Goal: Complete application form

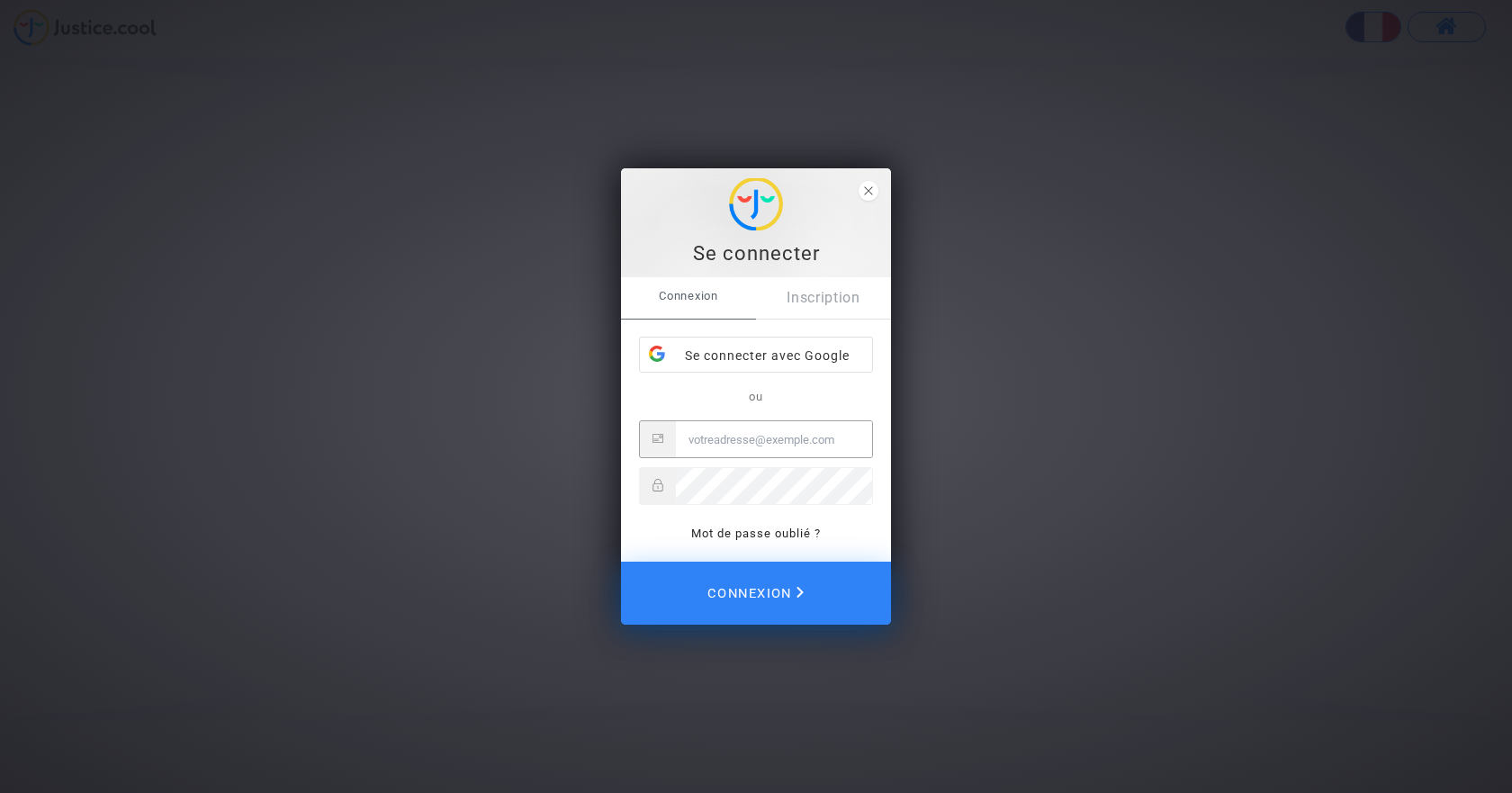
type input "[PERSON_NAME][EMAIL_ADDRESS][DOMAIN_NAME]"
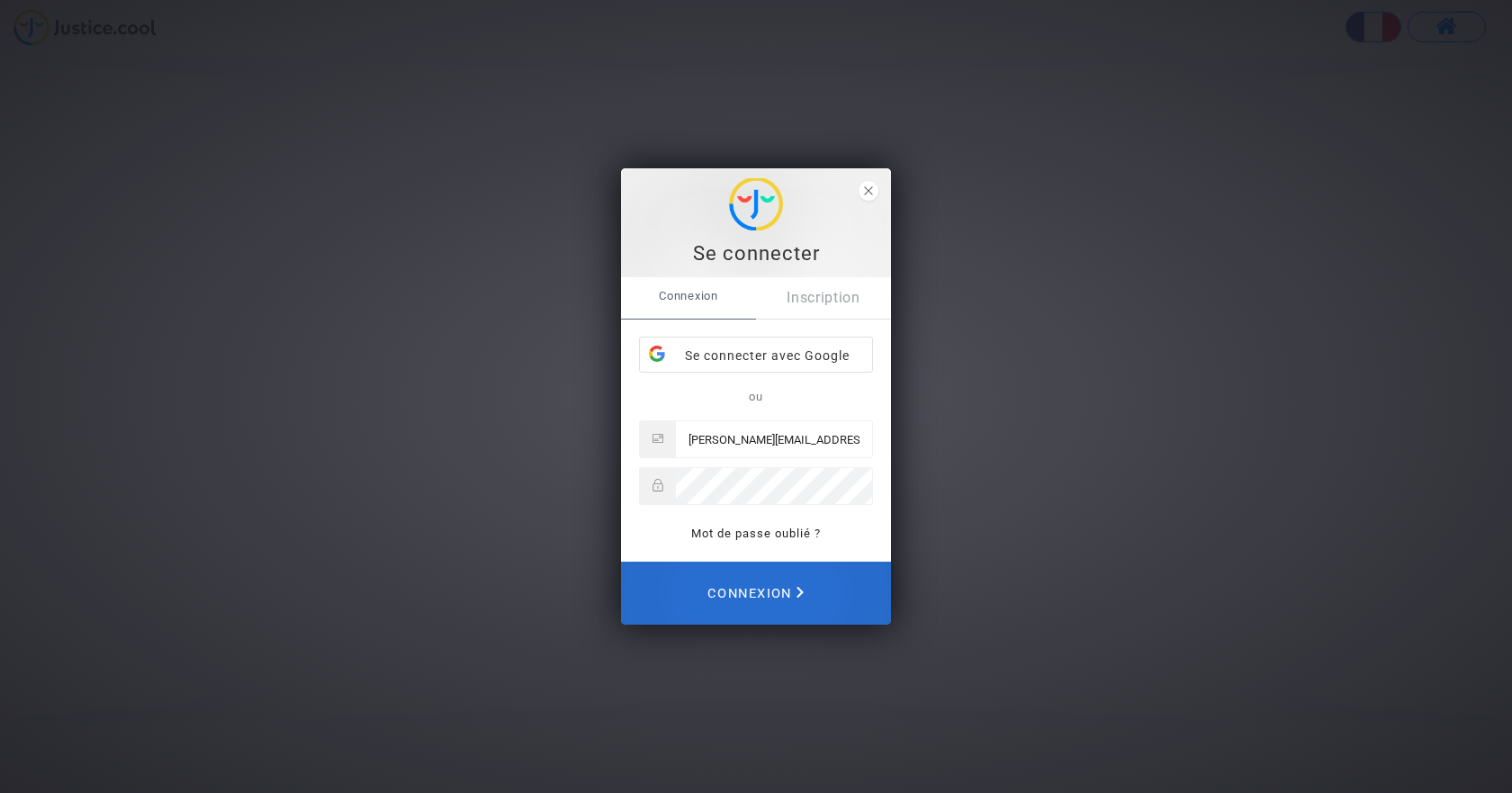
click at [737, 596] on span "Connexion" at bounding box center [755, 593] width 96 height 40
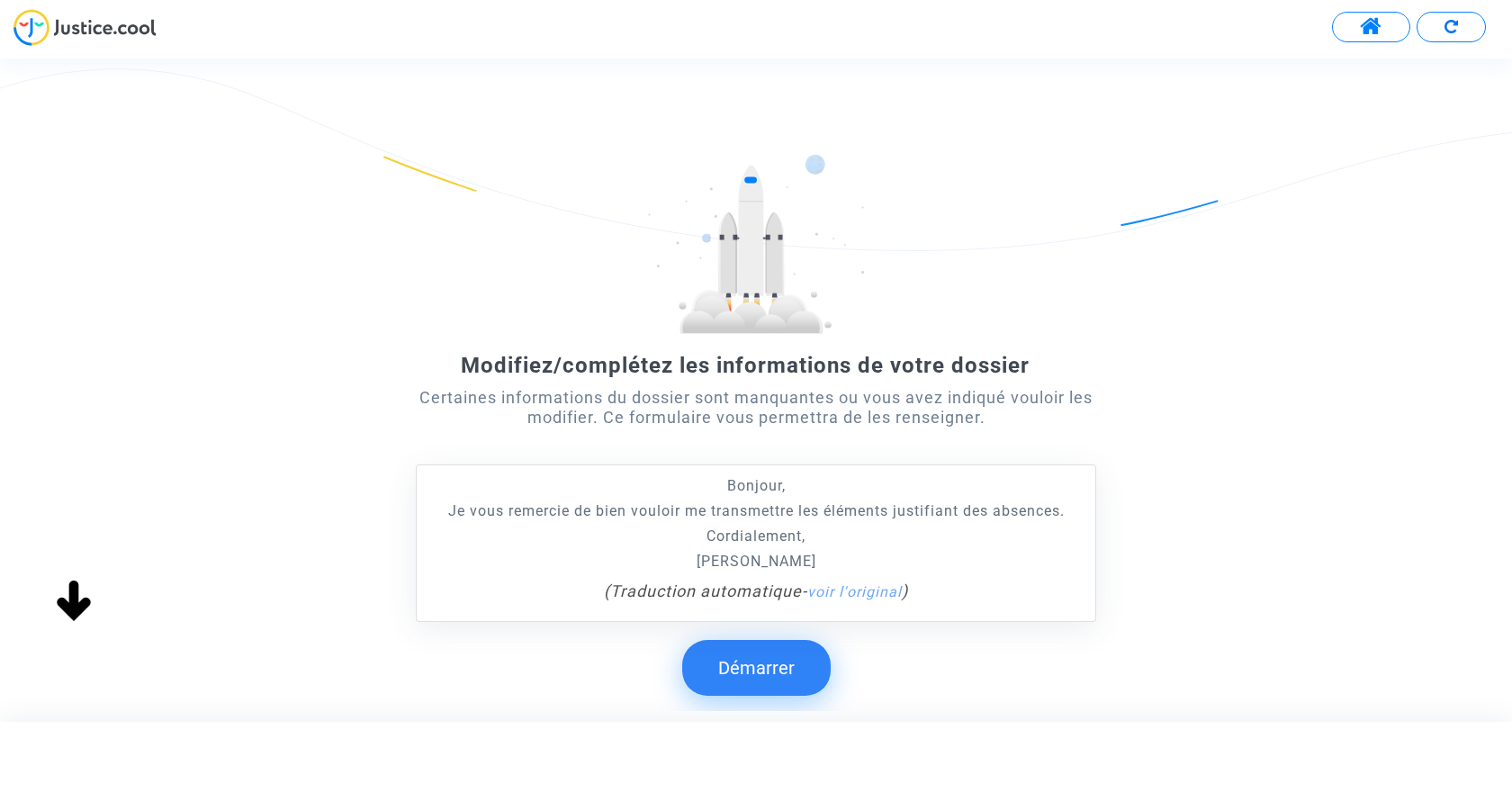
click at [746, 674] on button "Démarrer" at bounding box center [756, 667] width 149 height 56
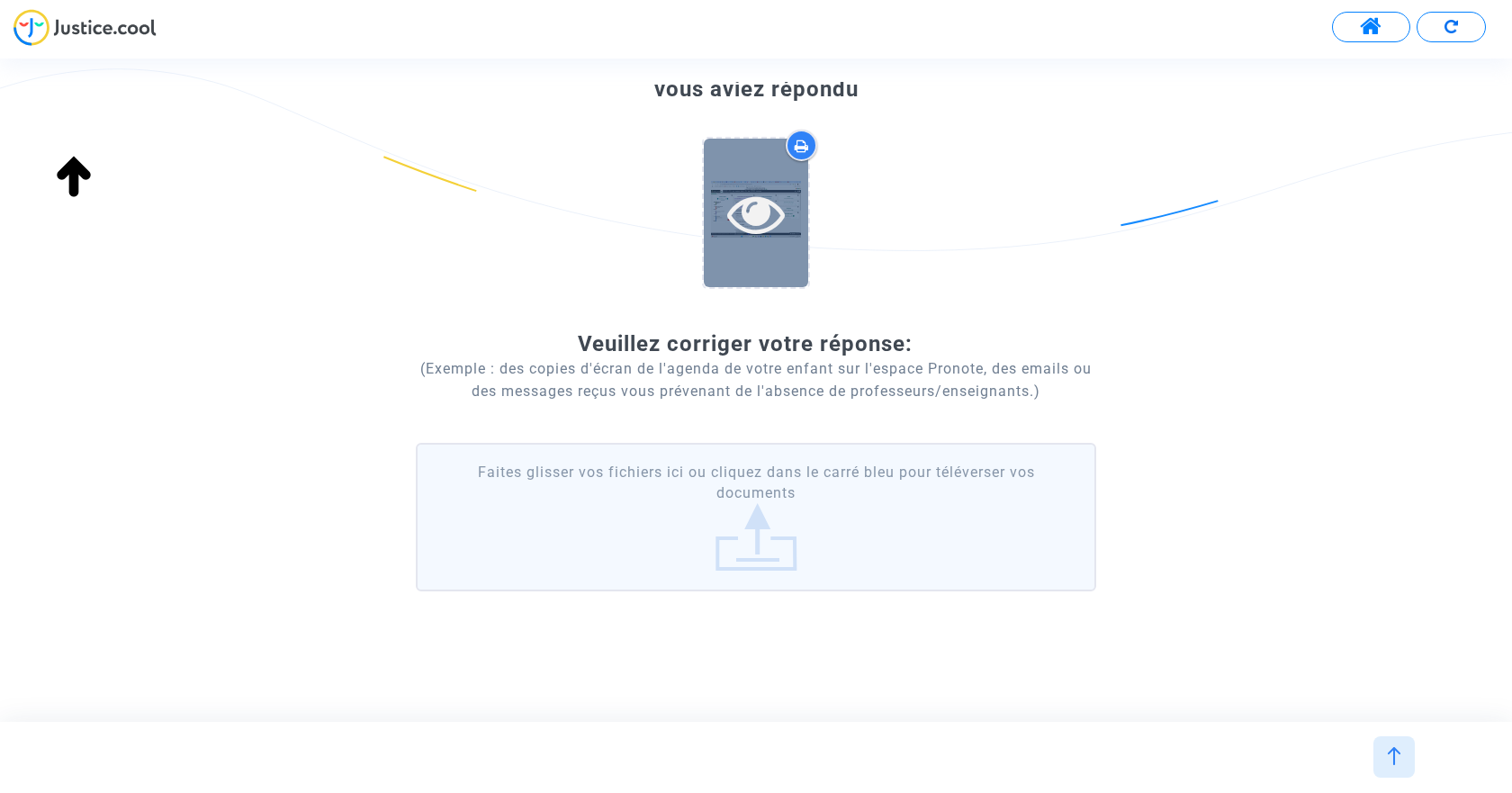
scroll to position [195, 0]
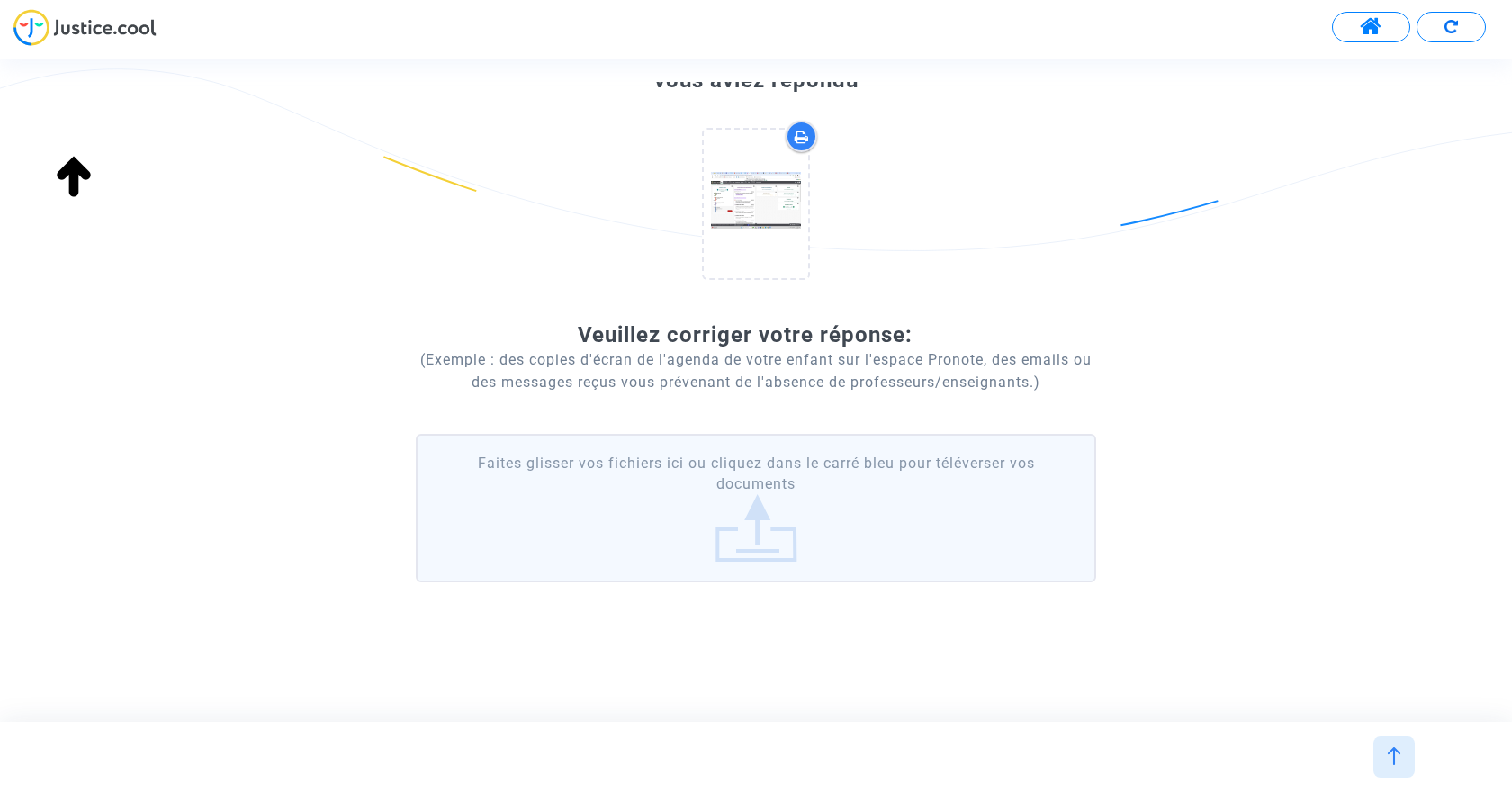
click at [755, 544] on label "Faites glisser vos fichiers ici ou cliquez dans le carré bleu pour téléverser v…" at bounding box center [756, 507] width 680 height 149
click at [0, 0] on input "Faites glisser vos fichiers ici ou cliquez dans le carré bleu pour téléverser v…" at bounding box center [0, 0] width 0 height 0
click at [758, 542] on label "Faites glisser vos fichiers ici ou cliquez dans le carré bleu pour téléverser v…" at bounding box center [756, 507] width 680 height 149
click at [0, 0] on input "Faites glisser vos fichiers ici ou cliquez dans le carré bleu pour téléverser v…" at bounding box center [0, 0] width 0 height 0
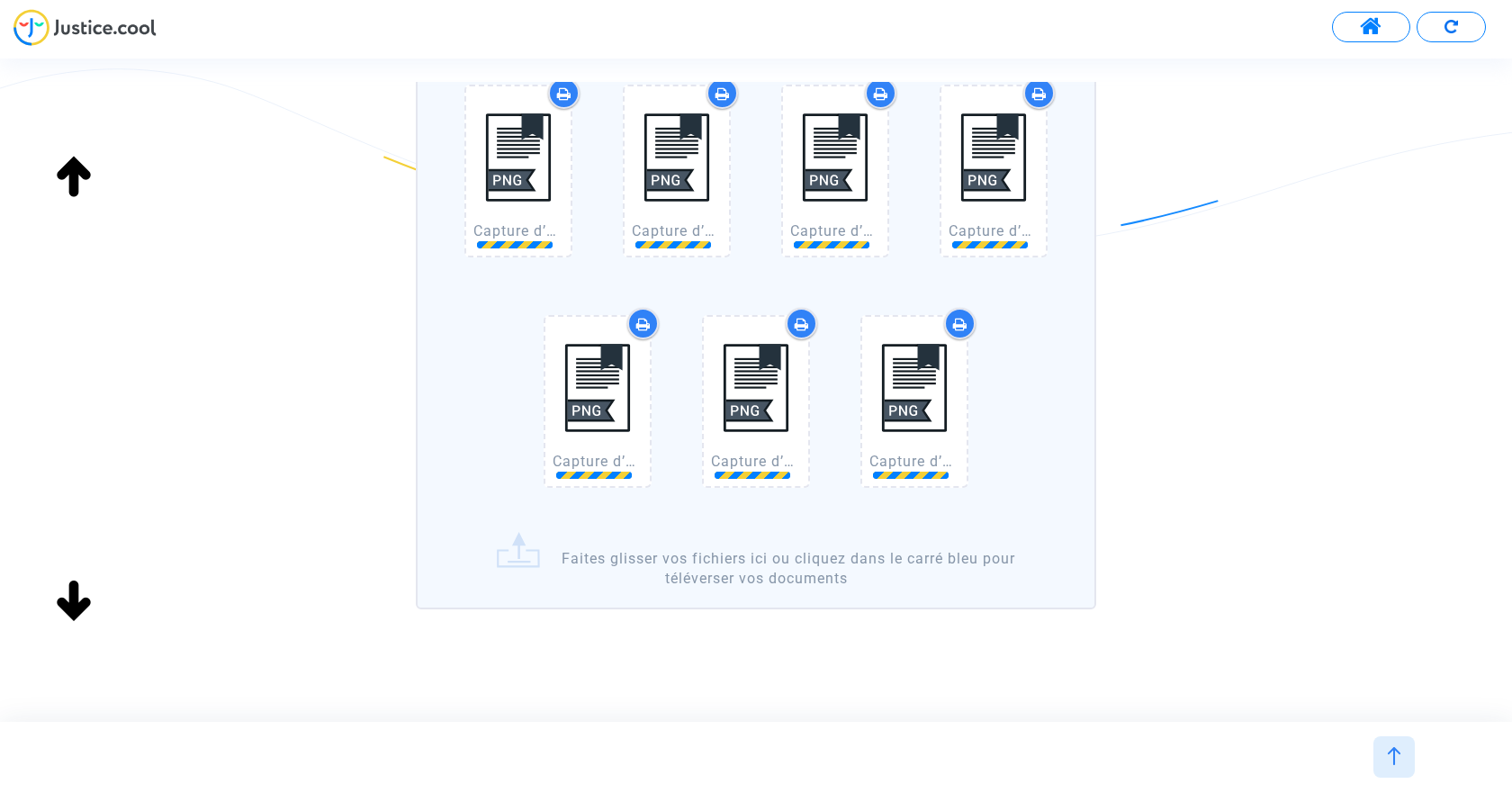
scroll to position [4068, 0]
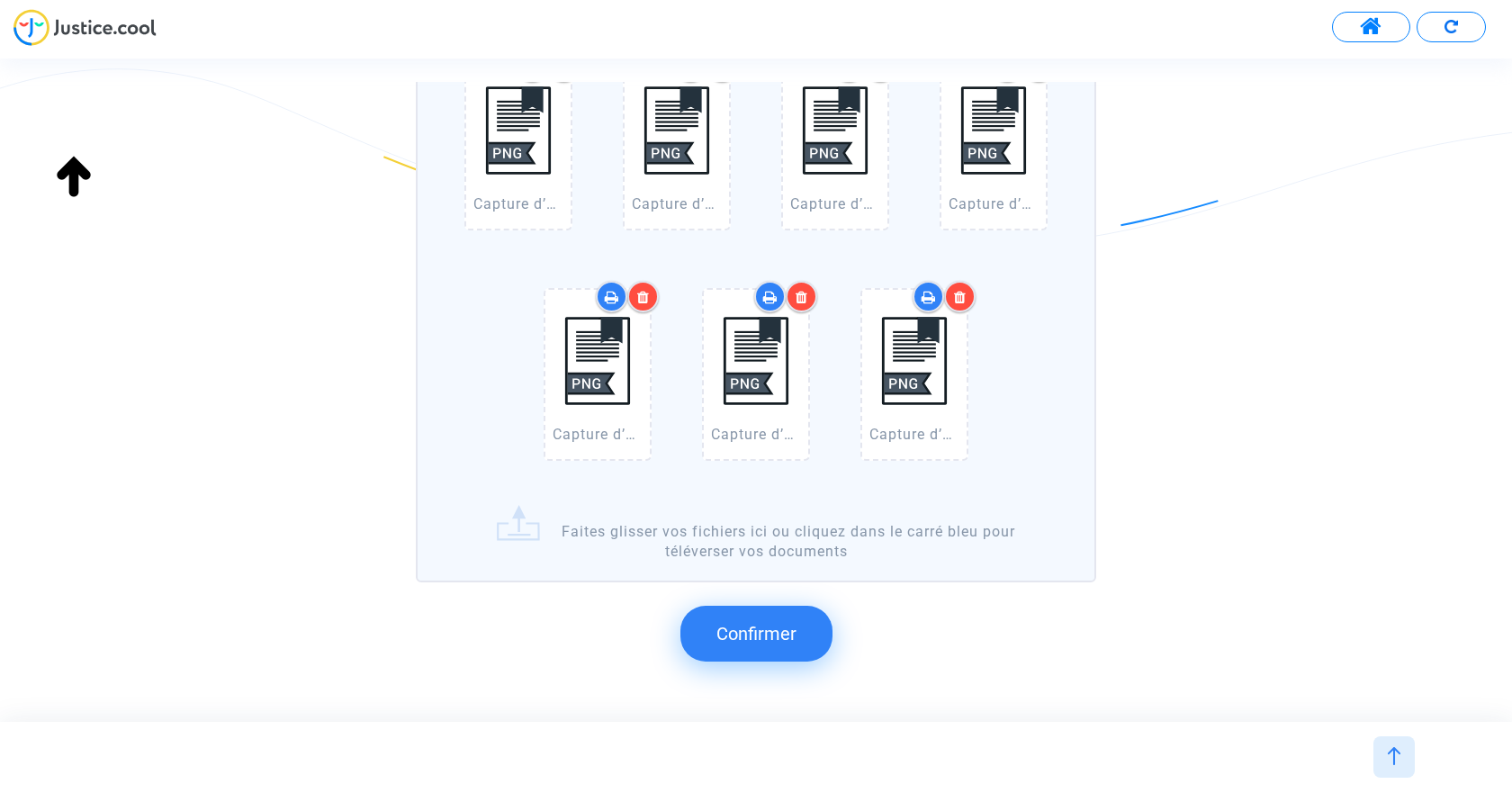
click at [762, 634] on span "Confirmer" at bounding box center [756, 633] width 80 height 22
